Goal: Task Accomplishment & Management: Manage account settings

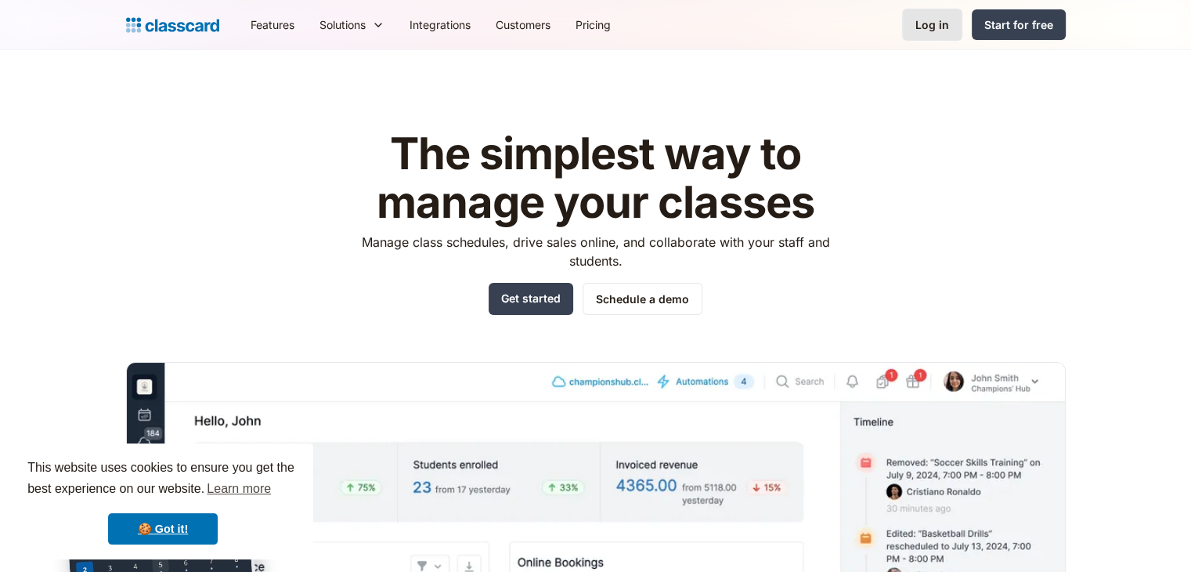
click at [921, 29] on div "Log in" at bounding box center [933, 24] width 34 height 16
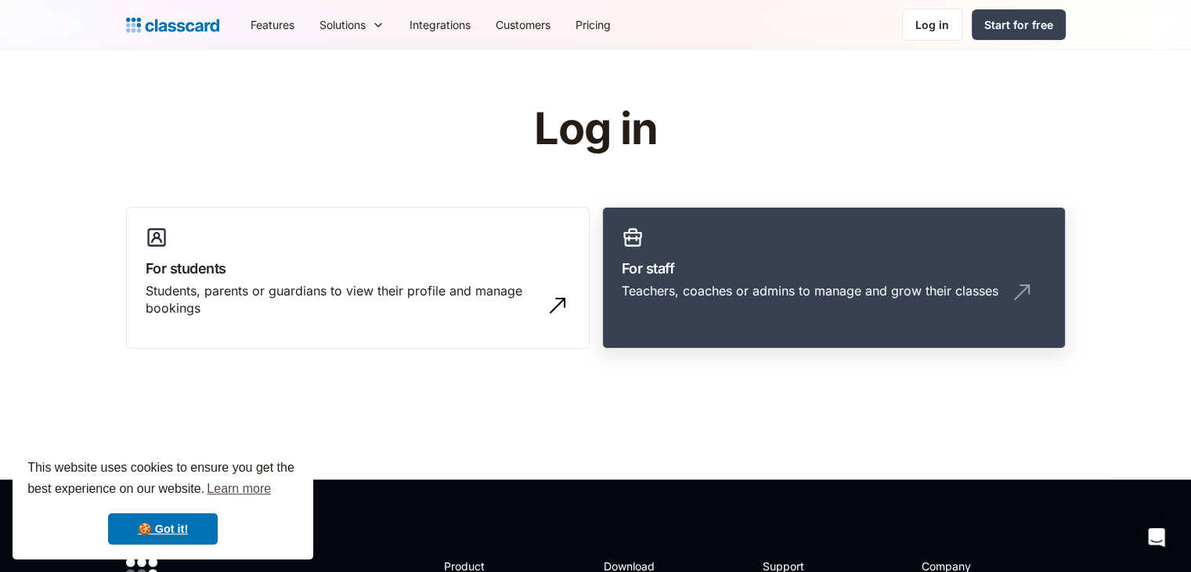
click at [660, 285] on div "Teachers, coaches or admins to manage and grow their classes" at bounding box center [810, 290] width 377 height 17
